Goal: Information Seeking & Learning: Learn about a topic

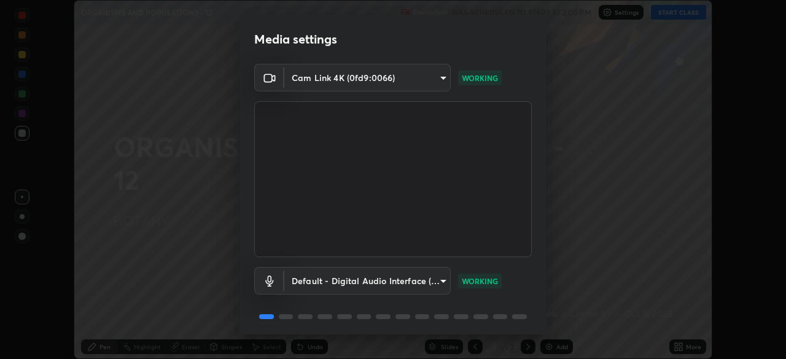
scroll to position [44, 0]
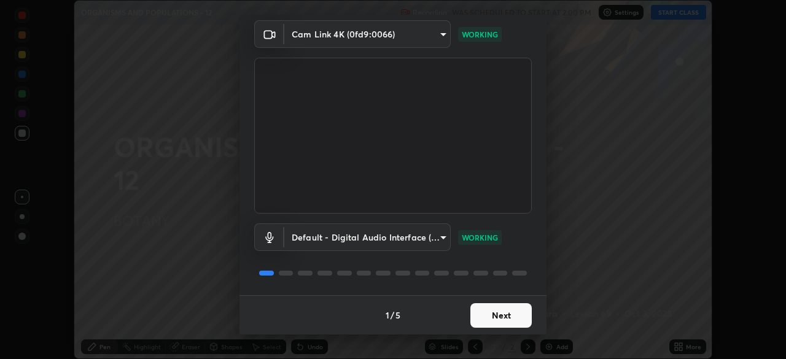
click at [482, 314] on button "Next" at bounding box center [501, 315] width 61 height 25
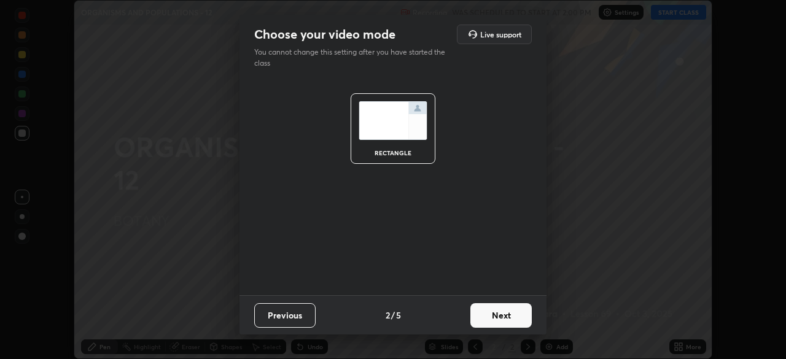
scroll to position [0, 0]
click at [488, 319] on button "Next" at bounding box center [501, 315] width 61 height 25
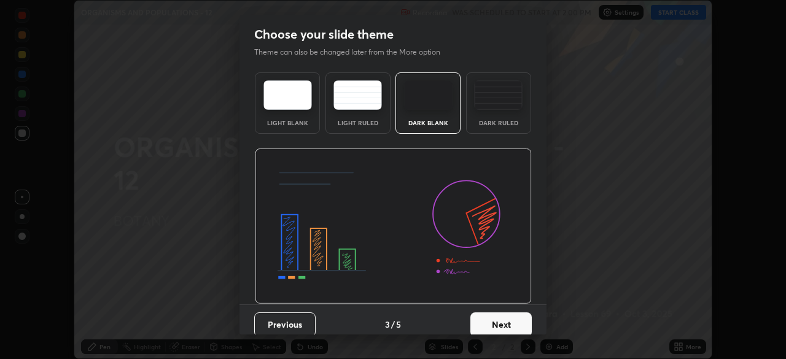
click at [490, 324] on button "Next" at bounding box center [501, 325] width 61 height 25
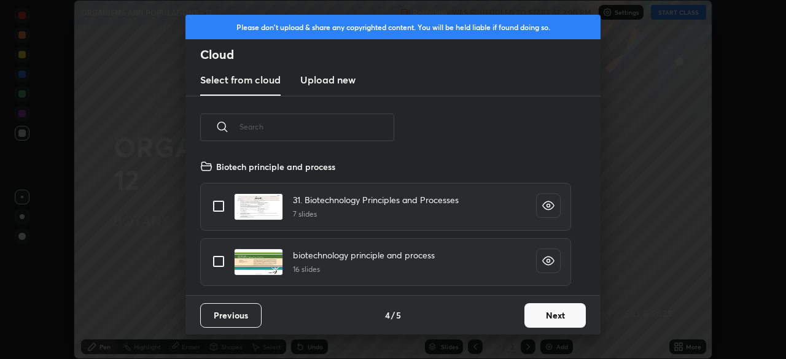
scroll to position [136, 394]
click at [538, 316] on button "Next" at bounding box center [555, 315] width 61 height 25
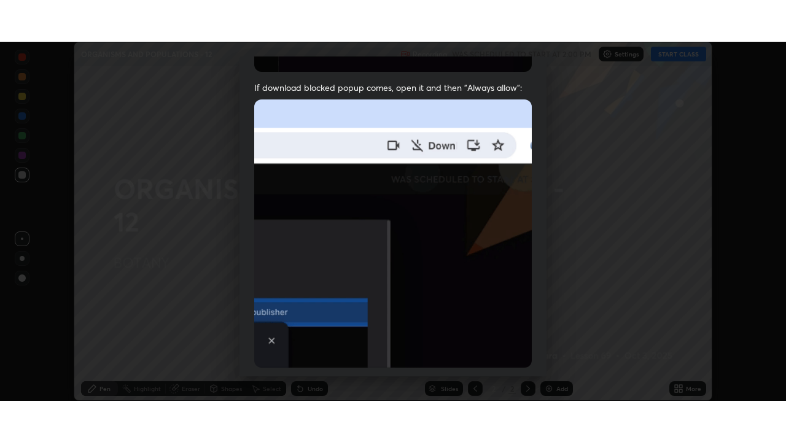
scroll to position [294, 0]
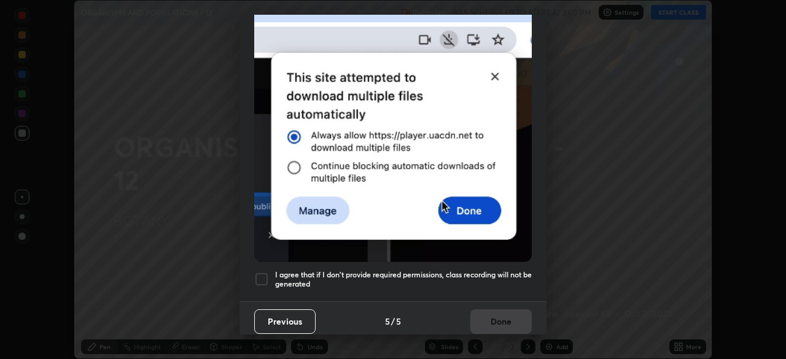
click at [445, 272] on h5 "I agree that if I don't provide required permissions, class recording will not …" at bounding box center [403, 279] width 257 height 19
click at [491, 314] on button "Done" at bounding box center [501, 322] width 61 height 25
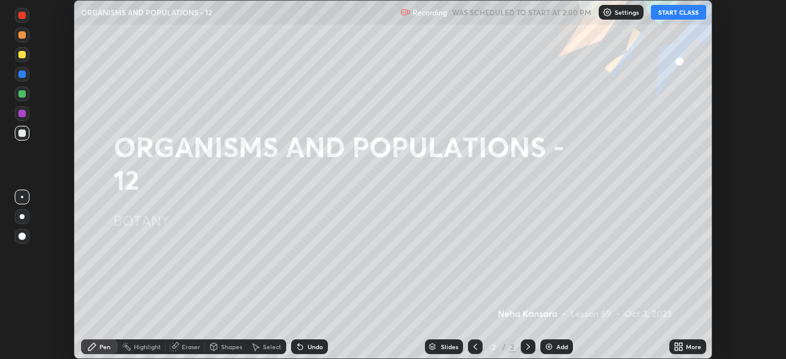
click at [681, 345] on icon at bounding box center [680, 344] width 3 height 3
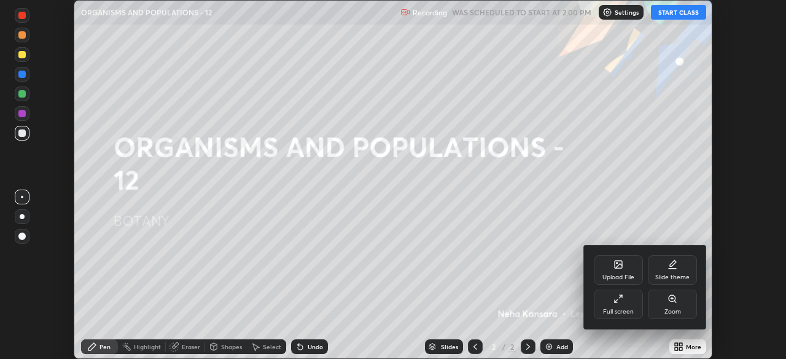
click at [617, 298] on icon at bounding box center [619, 299] width 10 height 10
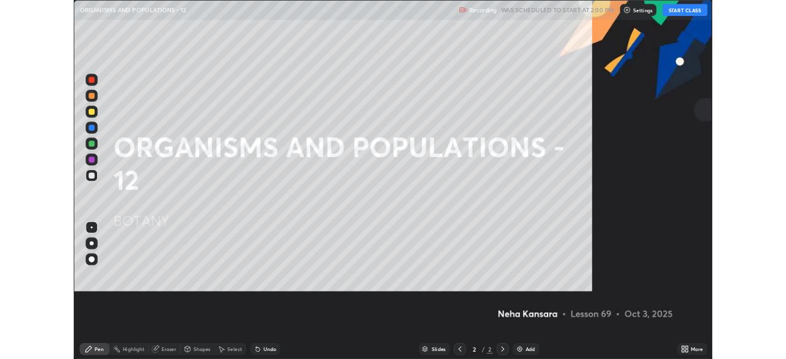
scroll to position [442, 786]
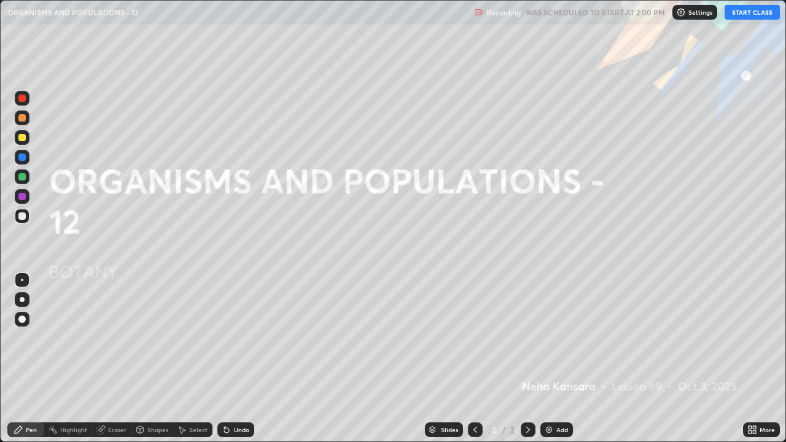
click at [742, 16] on button "START CLASS" at bounding box center [752, 12] width 55 height 15
click at [550, 359] on img at bounding box center [549, 430] width 10 height 10
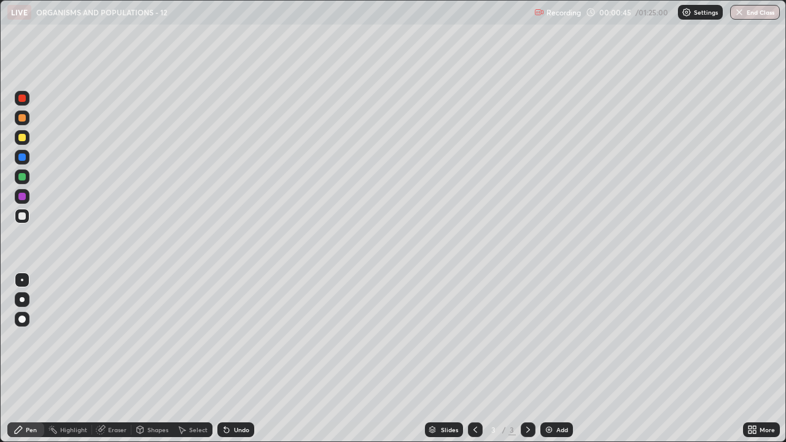
click at [23, 216] on div at bounding box center [21, 216] width 7 height 7
click at [23, 298] on div at bounding box center [22, 299] width 5 height 5
click at [23, 180] on div at bounding box center [21, 176] width 7 height 7
click at [22, 318] on div at bounding box center [21, 319] width 7 height 7
click at [22, 300] on div at bounding box center [22, 299] width 5 height 5
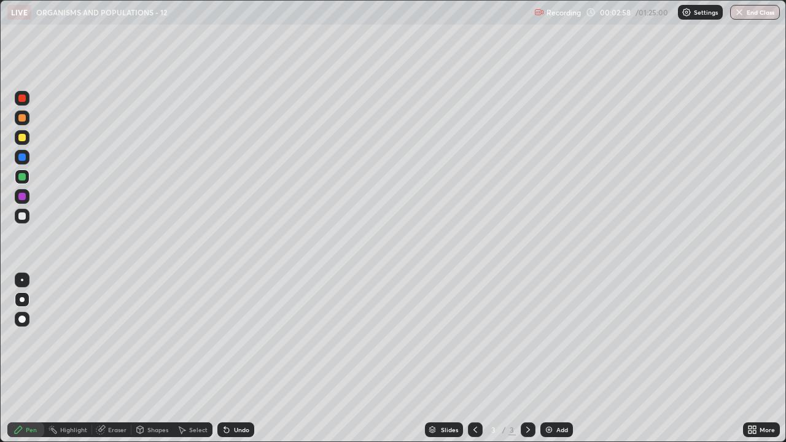
click at [25, 217] on div at bounding box center [21, 216] width 7 height 7
click at [21, 177] on div at bounding box center [21, 176] width 7 height 7
click at [187, 359] on div "Select" at bounding box center [192, 430] width 39 height 15
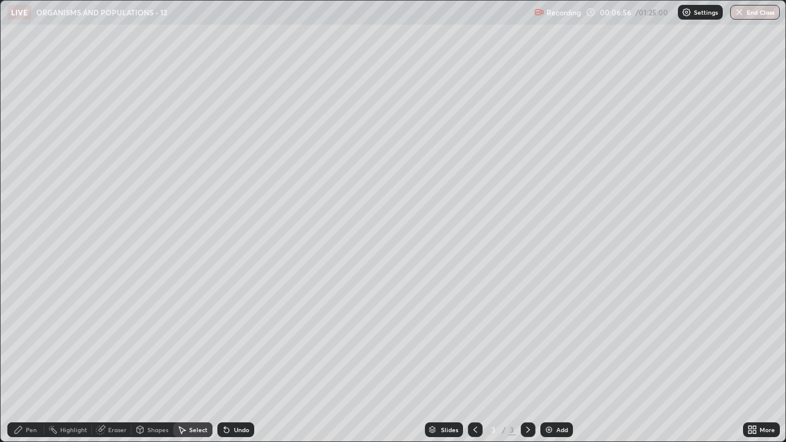
click at [158, 359] on div "Shapes" at bounding box center [157, 430] width 21 height 6
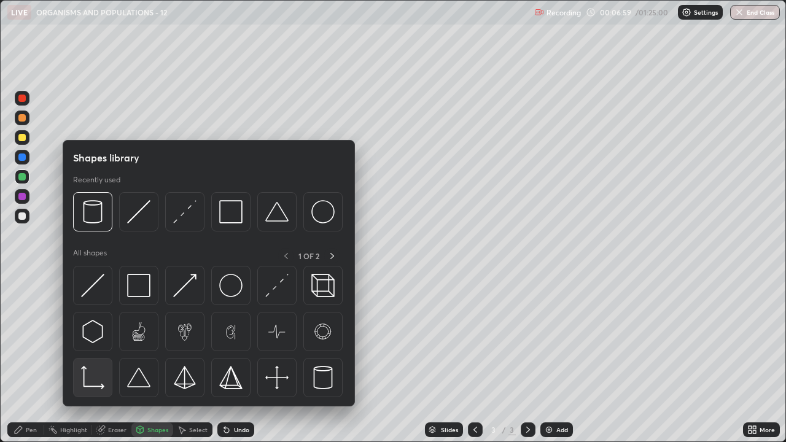
click at [98, 359] on img at bounding box center [92, 377] width 23 height 23
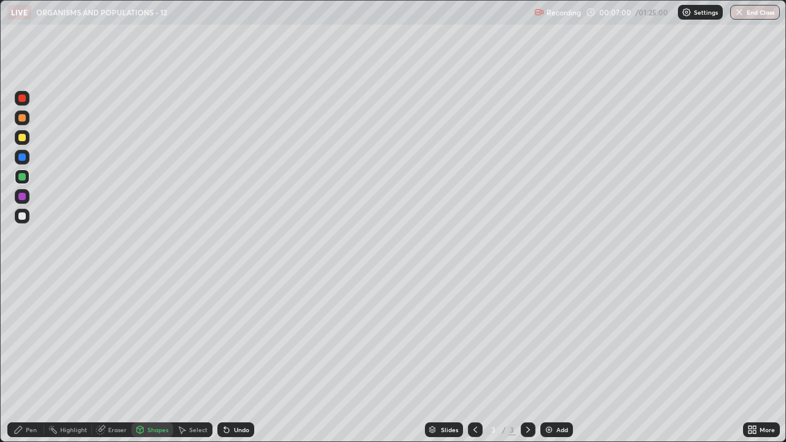
click at [21, 215] on div at bounding box center [21, 216] width 7 height 7
click at [29, 359] on div "Pen" at bounding box center [31, 430] width 11 height 6
click at [23, 178] on div at bounding box center [21, 176] width 7 height 7
click at [20, 154] on div at bounding box center [21, 157] width 7 height 7
click at [553, 359] on div "Add" at bounding box center [557, 430] width 33 height 15
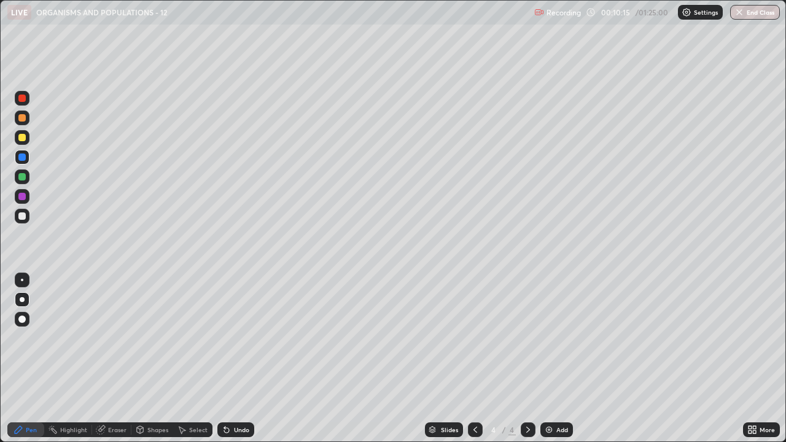
click at [25, 217] on div at bounding box center [21, 216] width 7 height 7
click at [21, 176] on div at bounding box center [21, 176] width 7 height 7
click at [21, 214] on div at bounding box center [21, 216] width 7 height 7
click at [550, 359] on img at bounding box center [549, 430] width 10 height 10
click at [21, 299] on div at bounding box center [22, 299] width 5 height 5
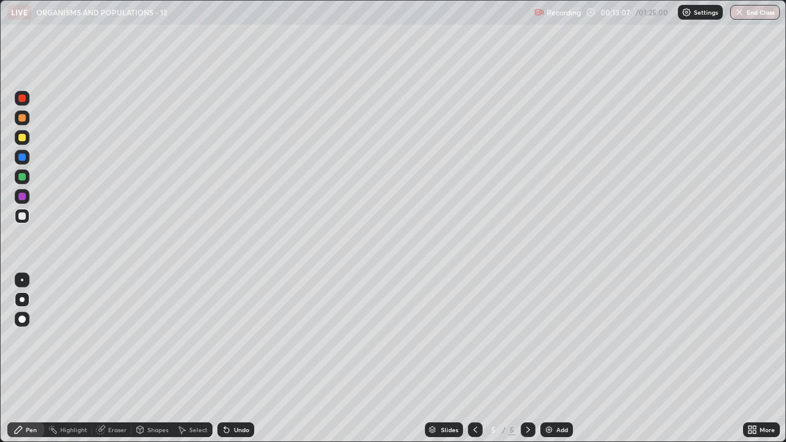
click at [21, 215] on div at bounding box center [21, 216] width 7 height 7
click at [133, 359] on div "Shapes" at bounding box center [152, 430] width 42 height 15
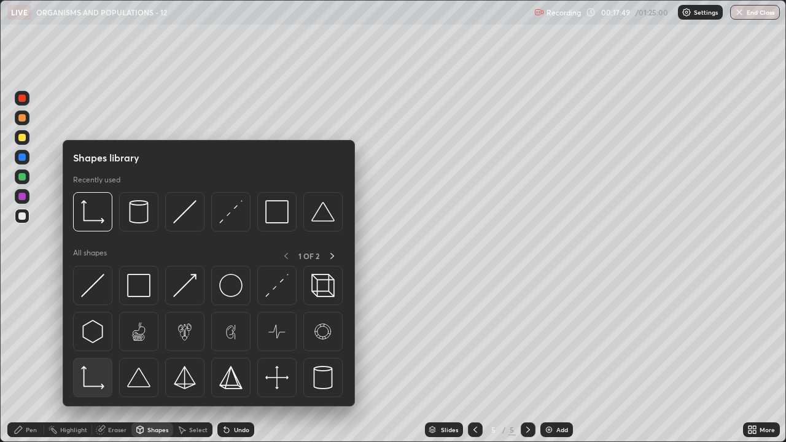
click at [96, 359] on img at bounding box center [92, 377] width 23 height 23
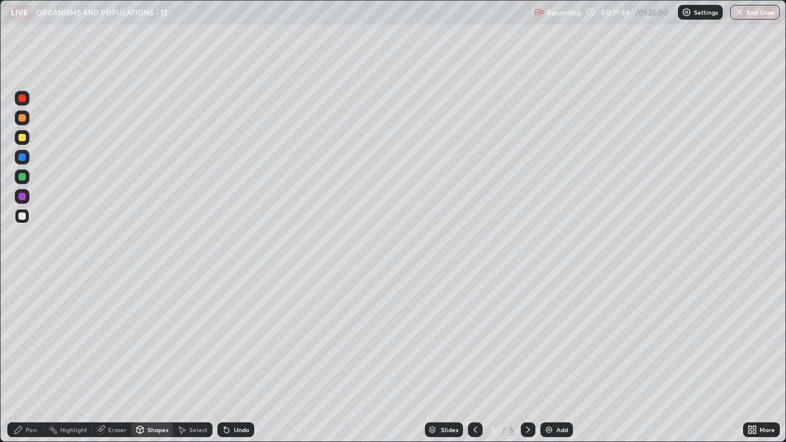
click at [21, 178] on div at bounding box center [21, 176] width 7 height 7
click at [31, 359] on div "Pen" at bounding box center [31, 430] width 11 height 6
click at [139, 359] on icon at bounding box center [140, 429] width 7 height 7
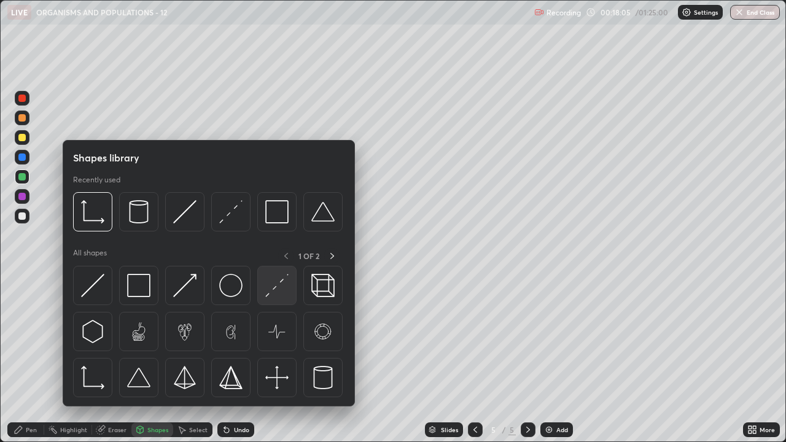
click at [278, 279] on img at bounding box center [276, 285] width 23 height 23
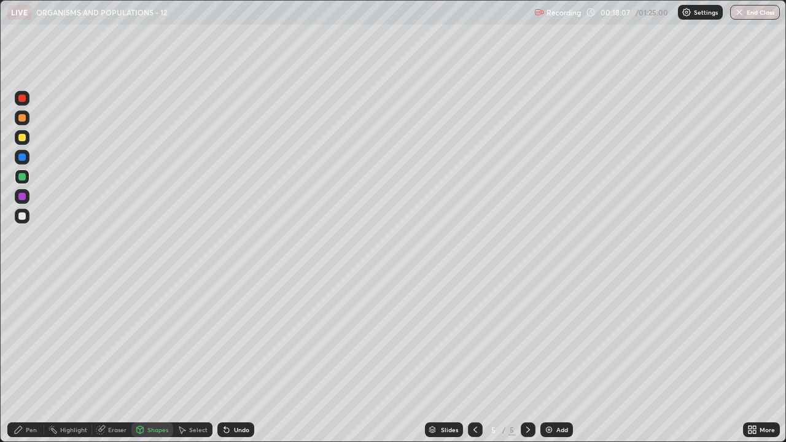
click at [20, 158] on div at bounding box center [21, 157] width 7 height 7
click at [28, 359] on div "Pen" at bounding box center [31, 430] width 11 height 6
click at [21, 193] on div at bounding box center [21, 196] width 7 height 7
click at [117, 359] on div "Eraser" at bounding box center [117, 430] width 18 height 6
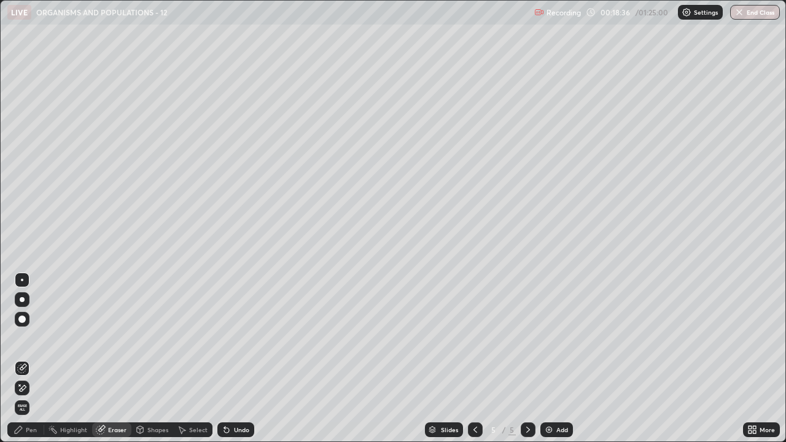
click at [23, 359] on icon at bounding box center [19, 430] width 10 height 10
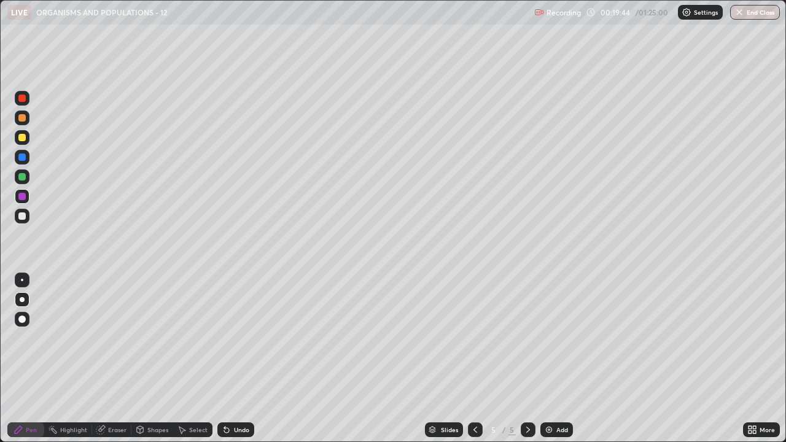
click at [23, 174] on div at bounding box center [21, 176] width 7 height 7
click at [21, 157] on div at bounding box center [21, 157] width 7 height 7
click at [554, 359] on div "Add" at bounding box center [557, 430] width 33 height 15
click at [26, 216] on div at bounding box center [22, 216] width 15 height 15
click at [102, 359] on icon at bounding box center [101, 429] width 7 height 6
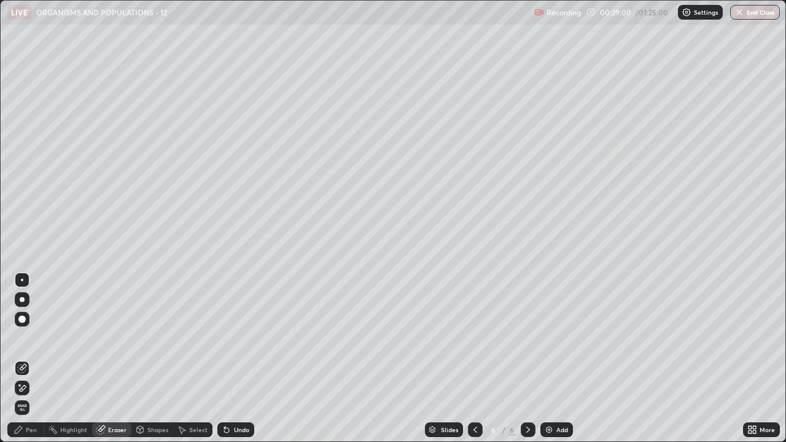
click at [27, 359] on div "Pen" at bounding box center [31, 430] width 11 height 6
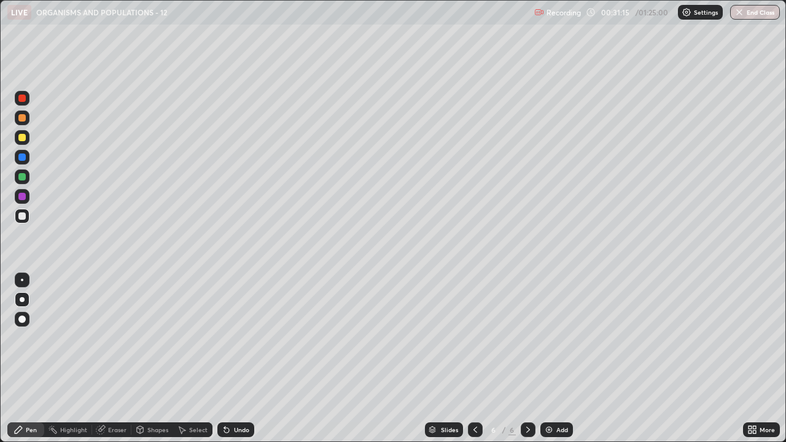
click at [547, 359] on img at bounding box center [549, 430] width 10 height 10
click at [557, 359] on div "Add" at bounding box center [563, 430] width 12 height 6
click at [24, 176] on div at bounding box center [21, 176] width 7 height 7
click at [23, 138] on div at bounding box center [21, 137] width 7 height 7
click at [20, 221] on div at bounding box center [22, 216] width 15 height 15
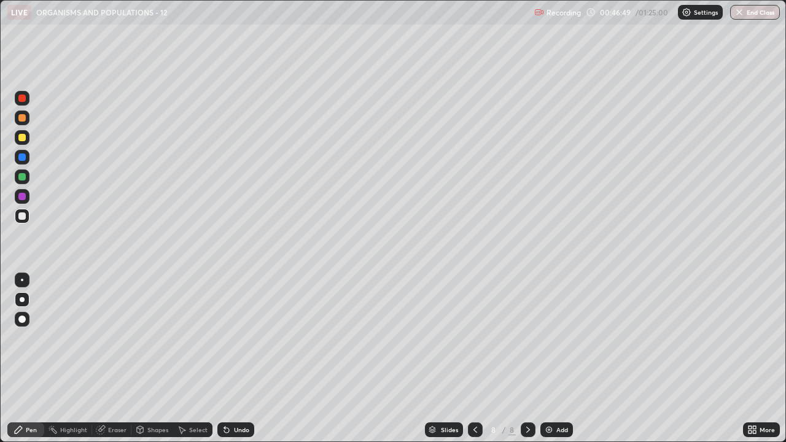
click at [24, 178] on div at bounding box center [21, 176] width 7 height 7
click at [24, 213] on div at bounding box center [21, 216] width 7 height 7
click at [550, 359] on img at bounding box center [549, 430] width 10 height 10
click at [25, 179] on div at bounding box center [21, 176] width 7 height 7
click at [23, 215] on div at bounding box center [21, 216] width 7 height 7
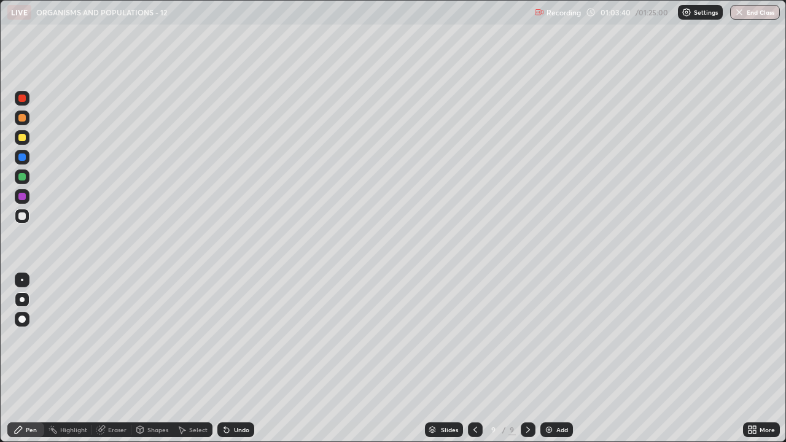
click at [547, 359] on img at bounding box center [549, 430] width 10 height 10
click at [109, 359] on div "Eraser" at bounding box center [117, 430] width 18 height 6
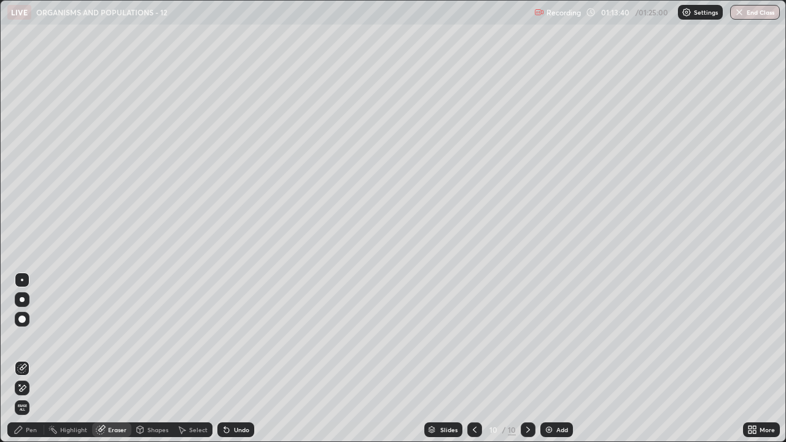
click at [31, 359] on div "Pen" at bounding box center [31, 430] width 11 height 6
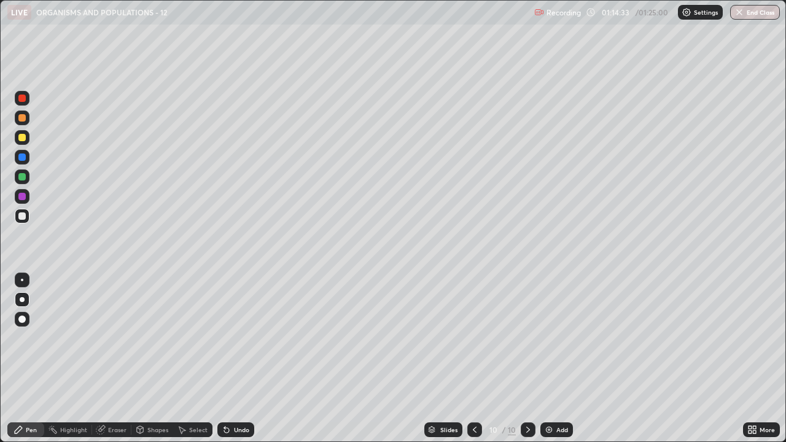
click at [560, 359] on div "Add" at bounding box center [563, 430] width 12 height 6
click at [474, 359] on icon at bounding box center [476, 430] width 10 height 10
click at [474, 359] on icon at bounding box center [476, 430] width 4 height 6
click at [528, 359] on icon at bounding box center [528, 430] width 10 height 10
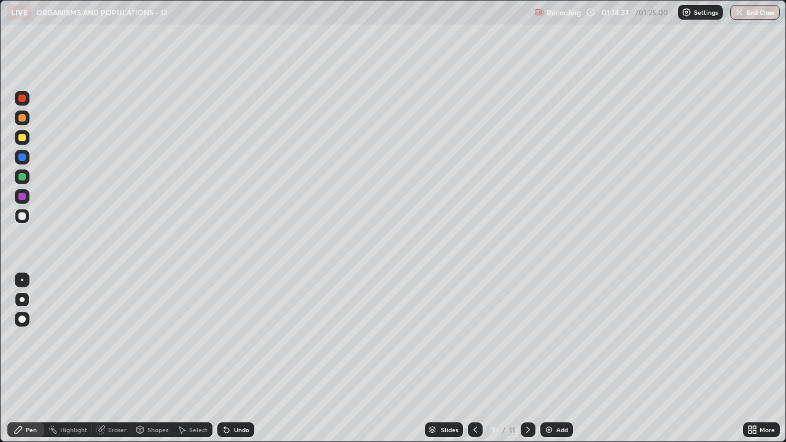
click at [527, 359] on icon at bounding box center [528, 430] width 10 height 10
click at [528, 359] on icon at bounding box center [528, 430] width 10 height 10
click at [23, 138] on div at bounding box center [21, 137] width 7 height 7
click at [107, 359] on div "Eraser" at bounding box center [111, 430] width 39 height 15
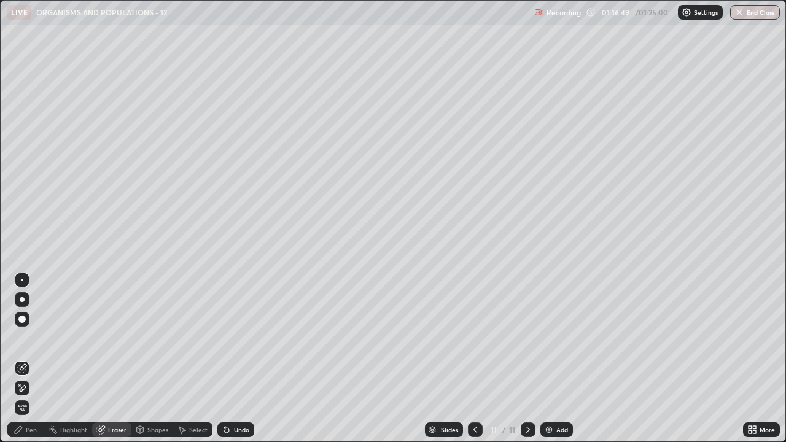
click at [30, 359] on div "Pen" at bounding box center [31, 430] width 11 height 6
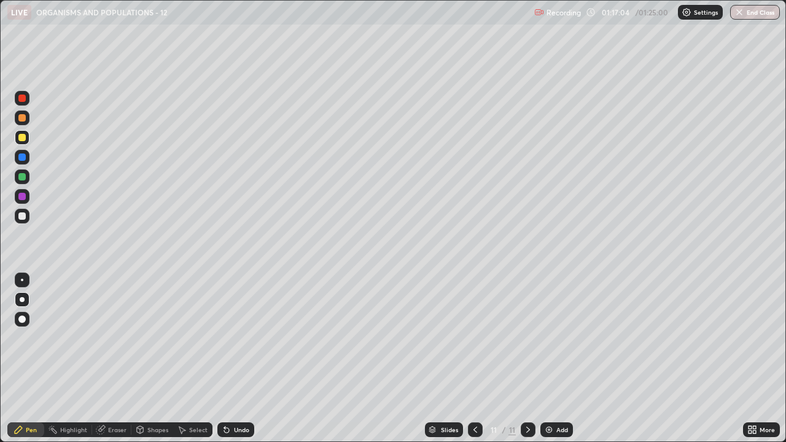
click at [23, 217] on div at bounding box center [21, 216] width 7 height 7
click at [761, 359] on div "More" at bounding box center [767, 430] width 15 height 6
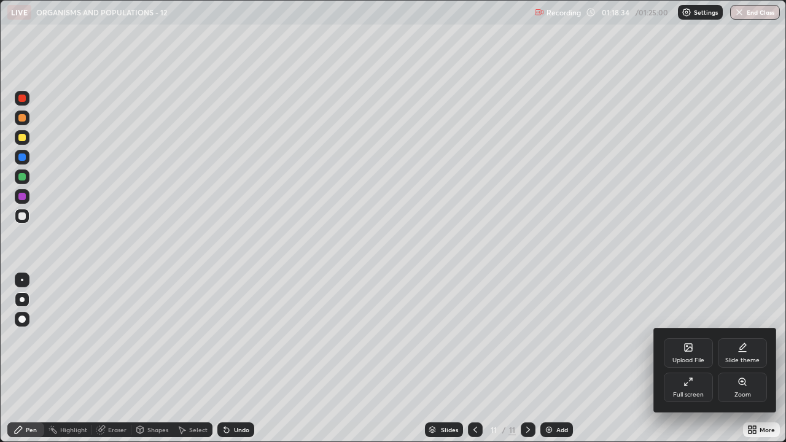
click at [682, 359] on div "Full screen" at bounding box center [688, 387] width 49 height 29
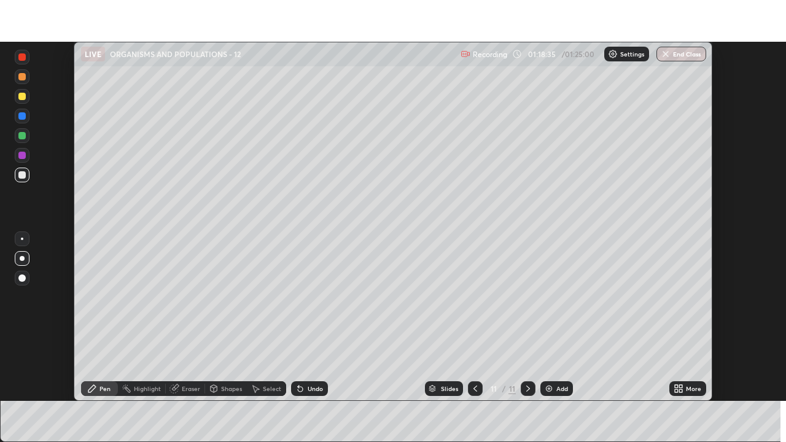
scroll to position [61065, 60638]
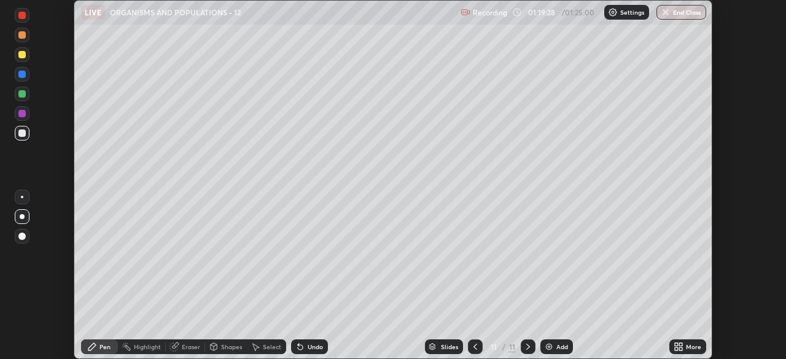
click at [680, 349] on icon at bounding box center [680, 349] width 3 height 3
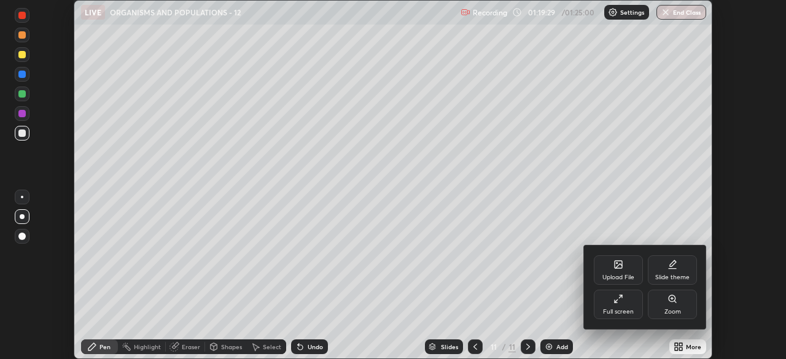
click at [625, 303] on div "Full screen" at bounding box center [618, 304] width 49 height 29
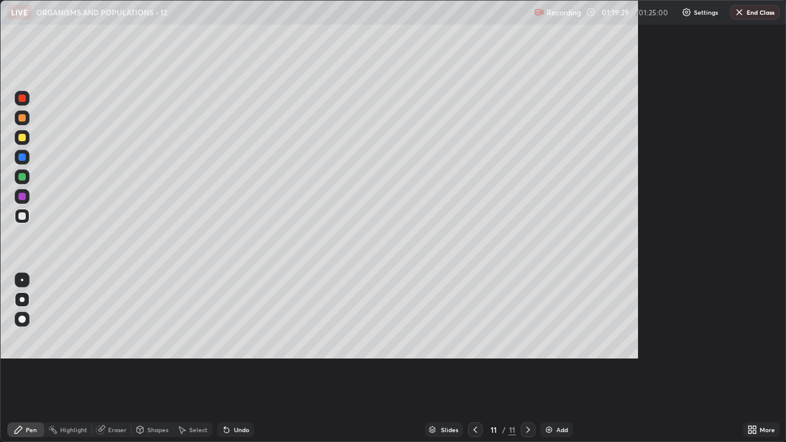
scroll to position [442, 786]
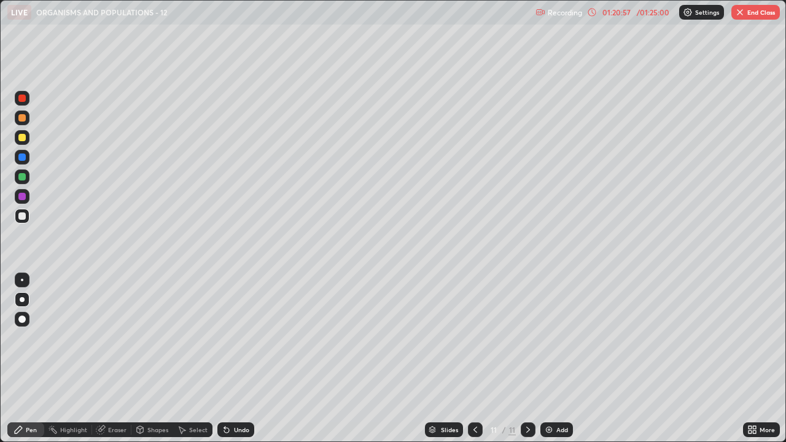
click at [107, 359] on div "Eraser" at bounding box center [111, 430] width 39 height 15
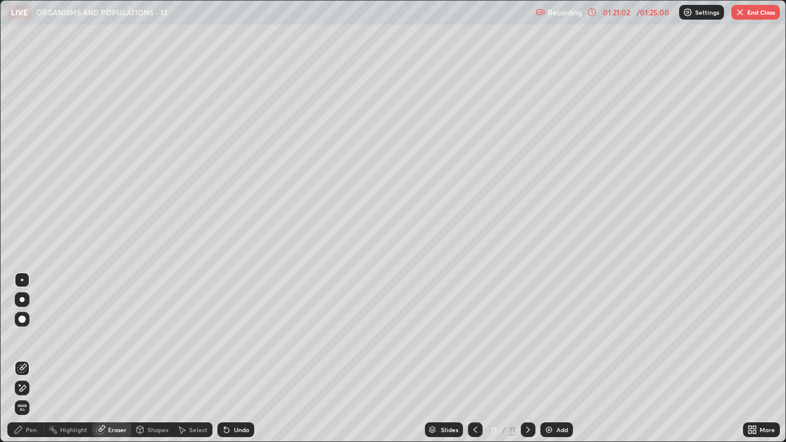
click at [36, 359] on div "Pen" at bounding box center [31, 430] width 11 height 6
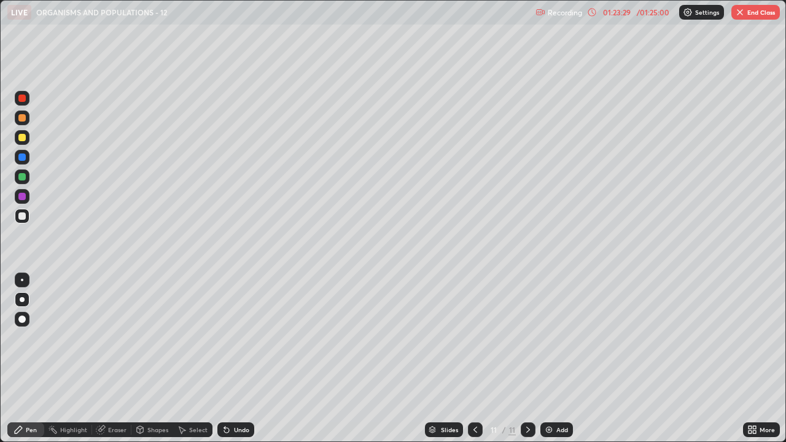
click at [561, 359] on div "Add" at bounding box center [557, 430] width 33 height 15
click at [114, 359] on div "Eraser" at bounding box center [117, 430] width 18 height 6
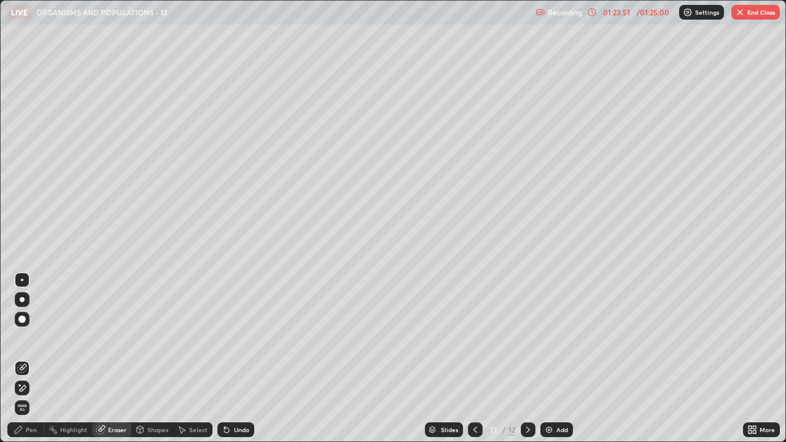
click at [31, 359] on div "Pen" at bounding box center [31, 430] width 11 height 6
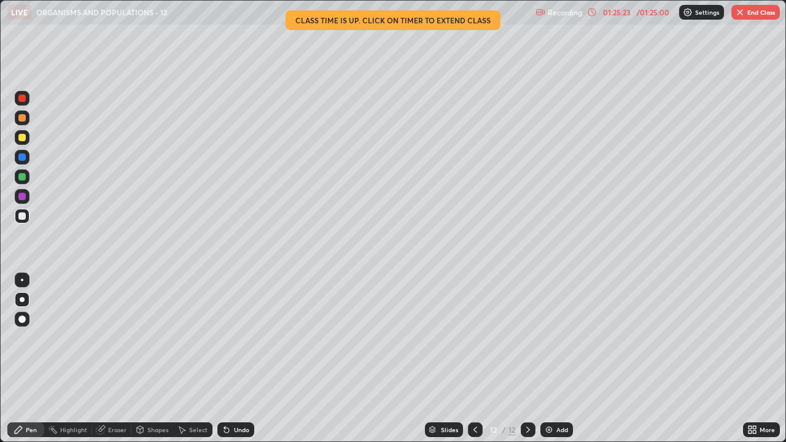
click at [741, 16] on img "button" at bounding box center [740, 12] width 10 height 10
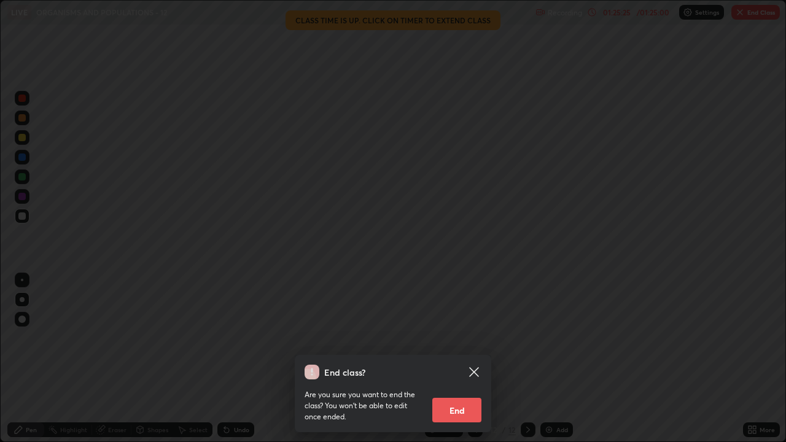
click at [457, 359] on button "End" at bounding box center [456, 410] width 49 height 25
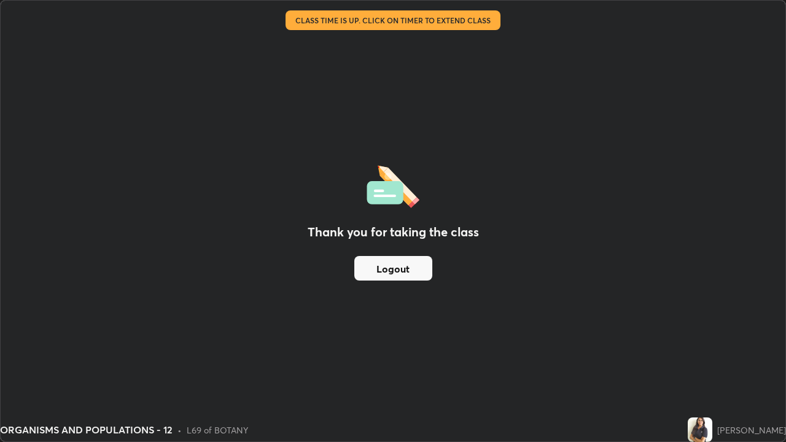
click at [408, 267] on button "Logout" at bounding box center [393, 268] width 78 height 25
